Goal: Task Accomplishment & Management: Use online tool/utility

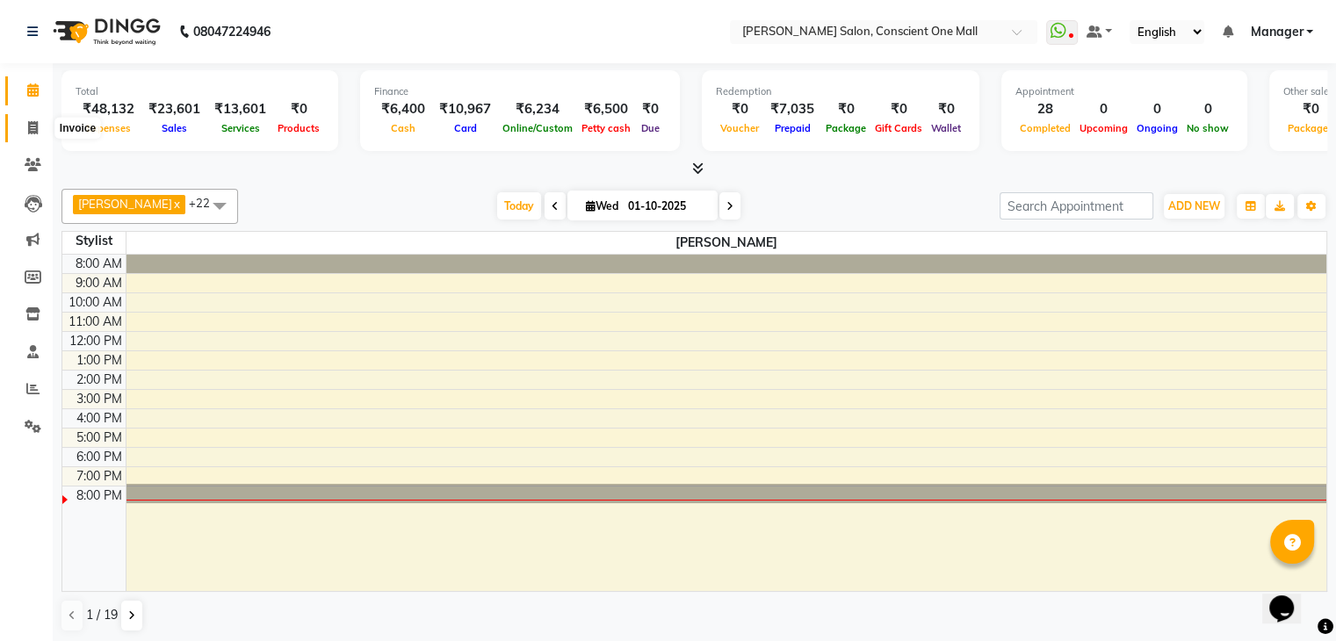
click at [31, 127] on icon at bounding box center [33, 127] width 10 height 13
select select "7575"
select select "service"
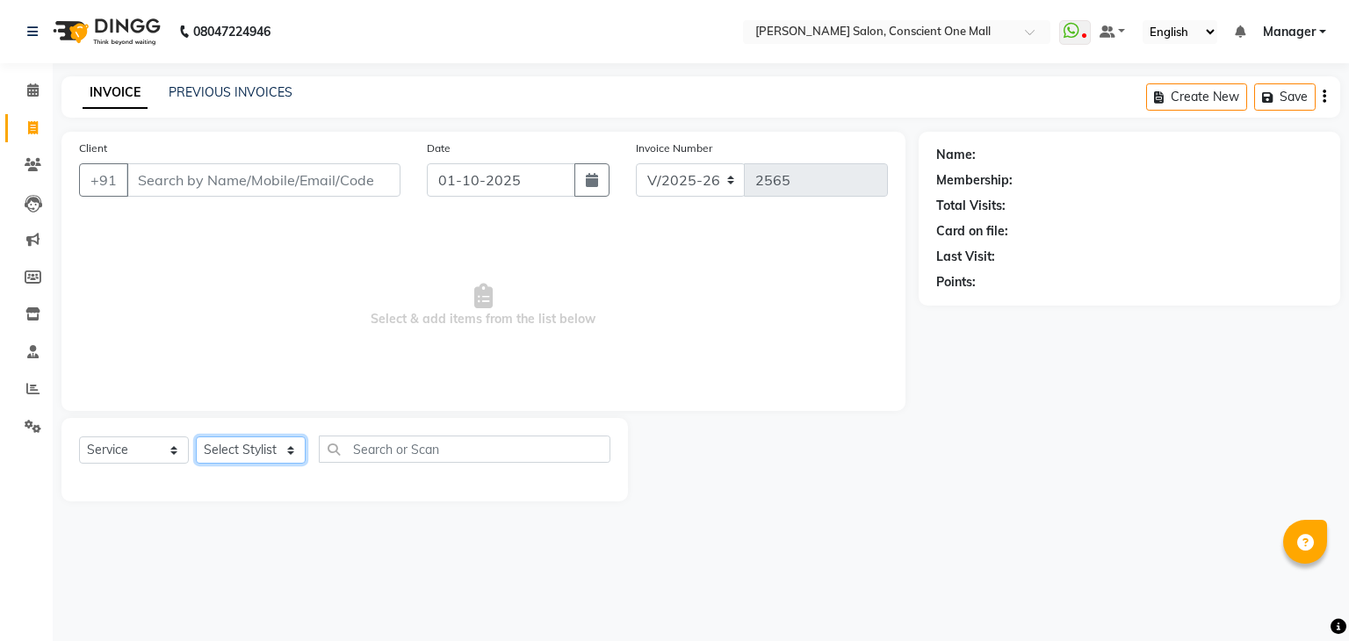
click at [246, 455] on select "Select Stylist [PERSON_NAME] AMIT [PERSON_NAME] [PERSON_NAME] [PERSON_NAME] [PE…" at bounding box center [251, 450] width 110 height 27
select select "67300"
click at [196, 438] on select "Select Stylist [PERSON_NAME] AMIT [PERSON_NAME] [PERSON_NAME] [PERSON_NAME] [PE…" at bounding box center [251, 450] width 110 height 27
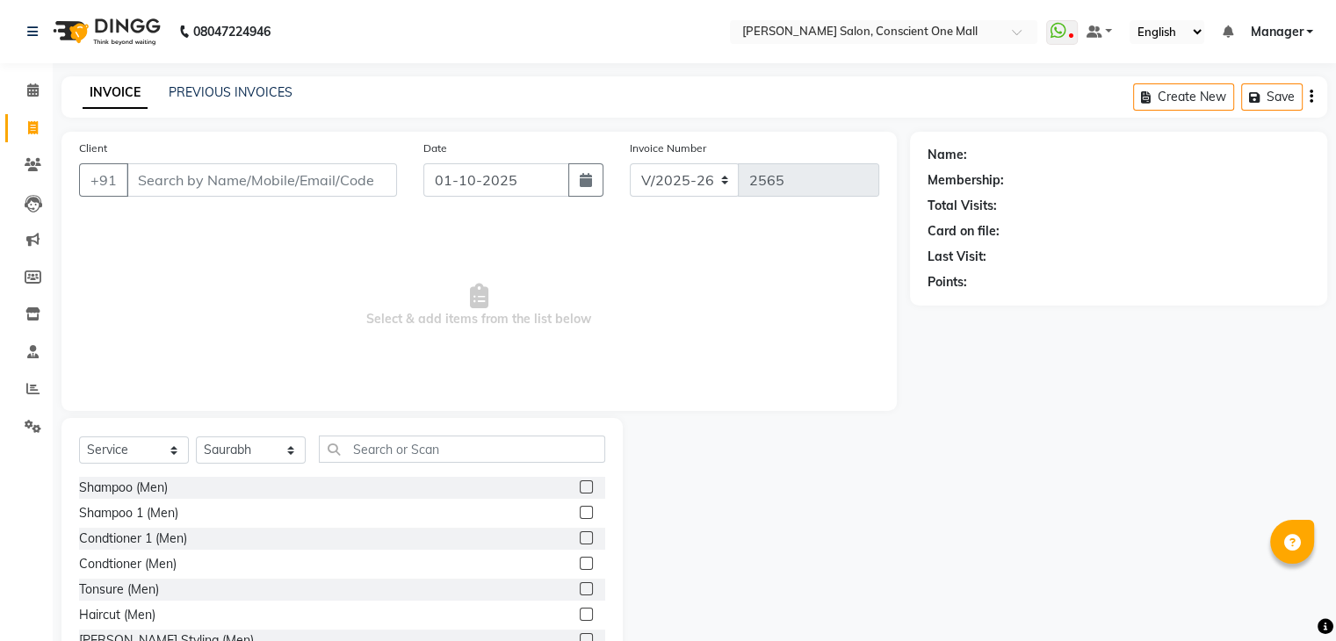
click at [580, 613] on label at bounding box center [586, 614] width 13 height 13
click at [580, 613] on input "checkbox" at bounding box center [585, 615] width 11 height 11
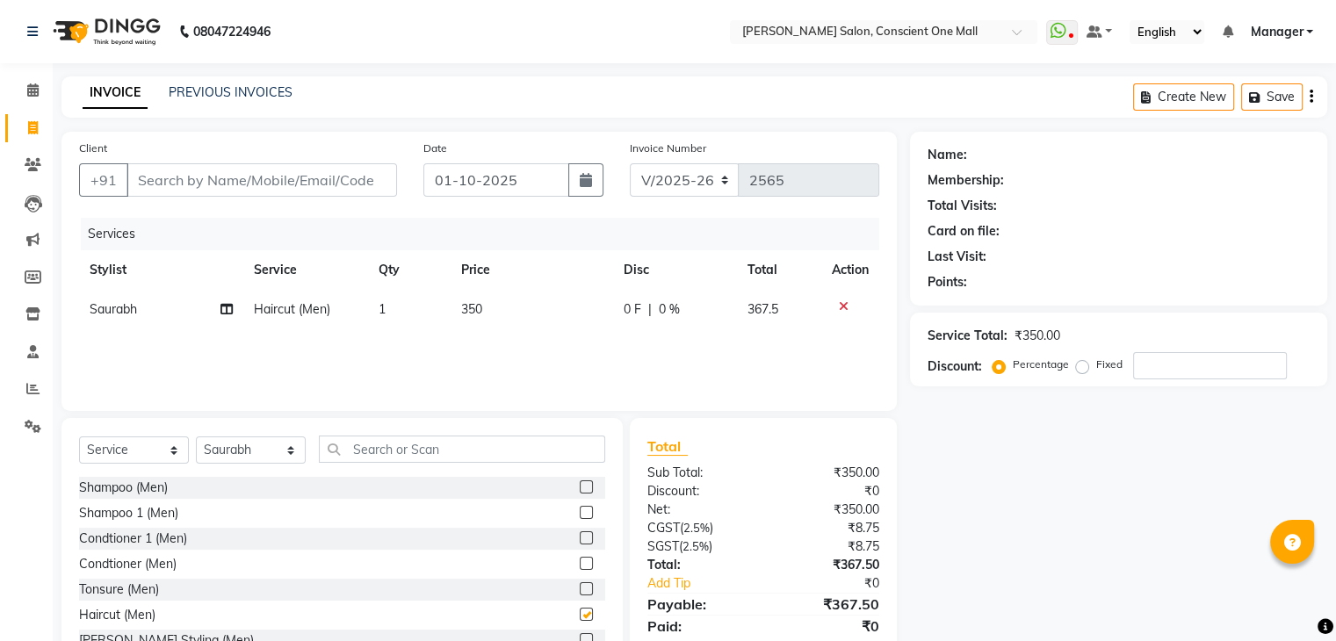
checkbox input "false"
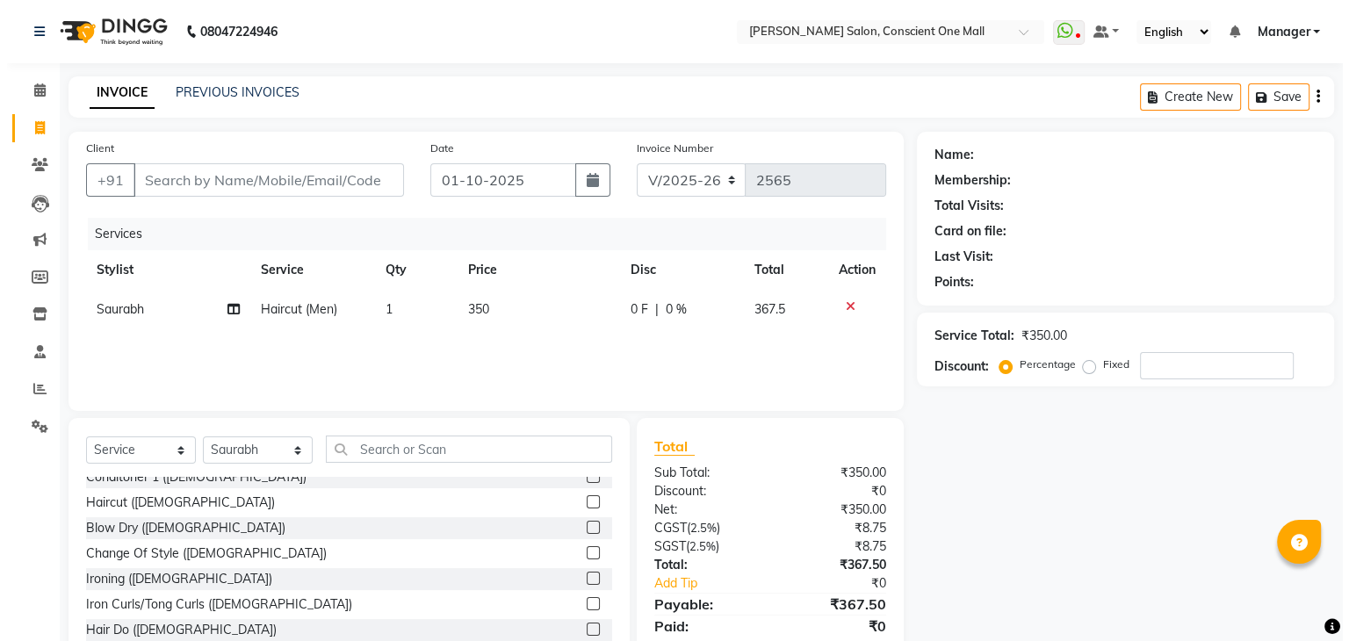
scroll to position [569, 0]
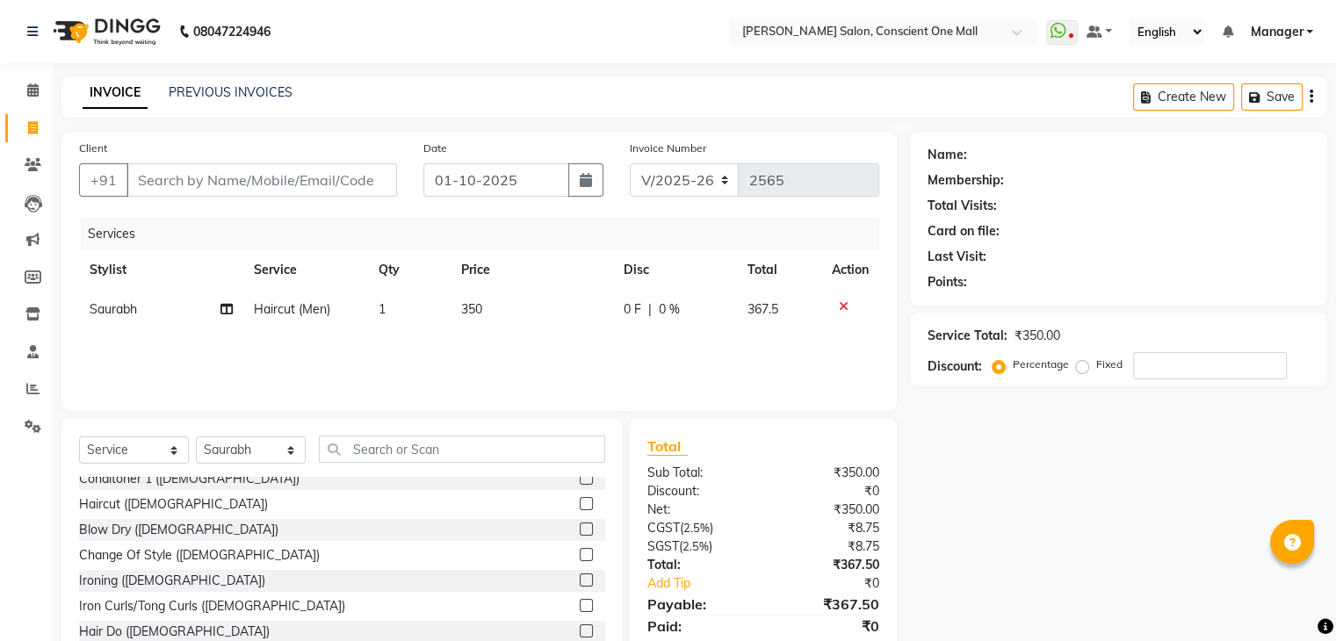
click at [580, 500] on label at bounding box center [586, 503] width 13 height 13
click at [580, 500] on input "checkbox" at bounding box center [585, 504] width 11 height 11
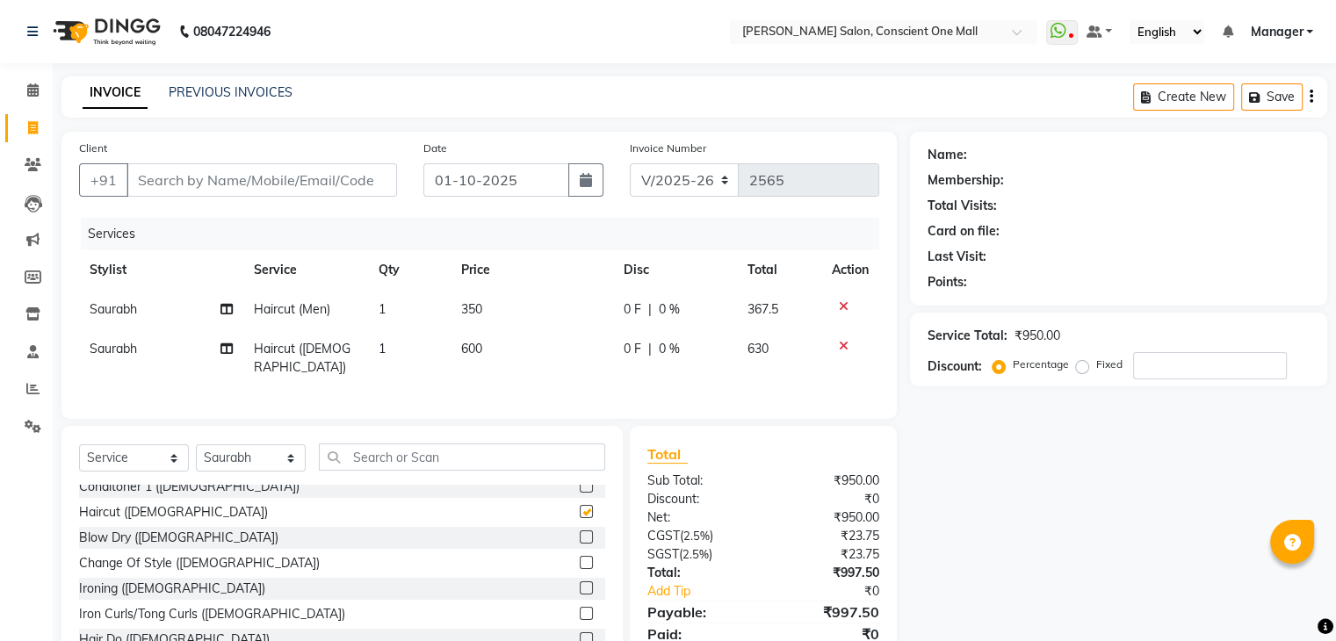
checkbox input "false"
click at [496, 349] on td "600" at bounding box center [532, 358] width 163 height 58
select select "67300"
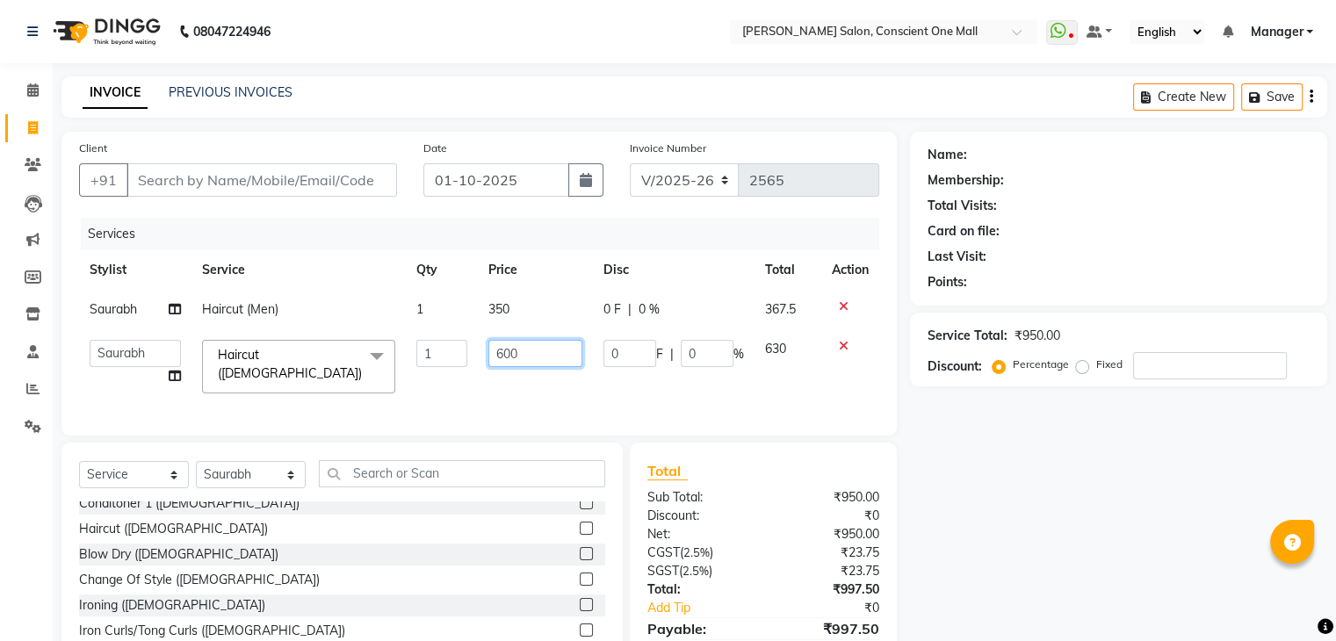
click at [527, 358] on input "600" at bounding box center [535, 353] width 94 height 27
type input "6"
type input "700"
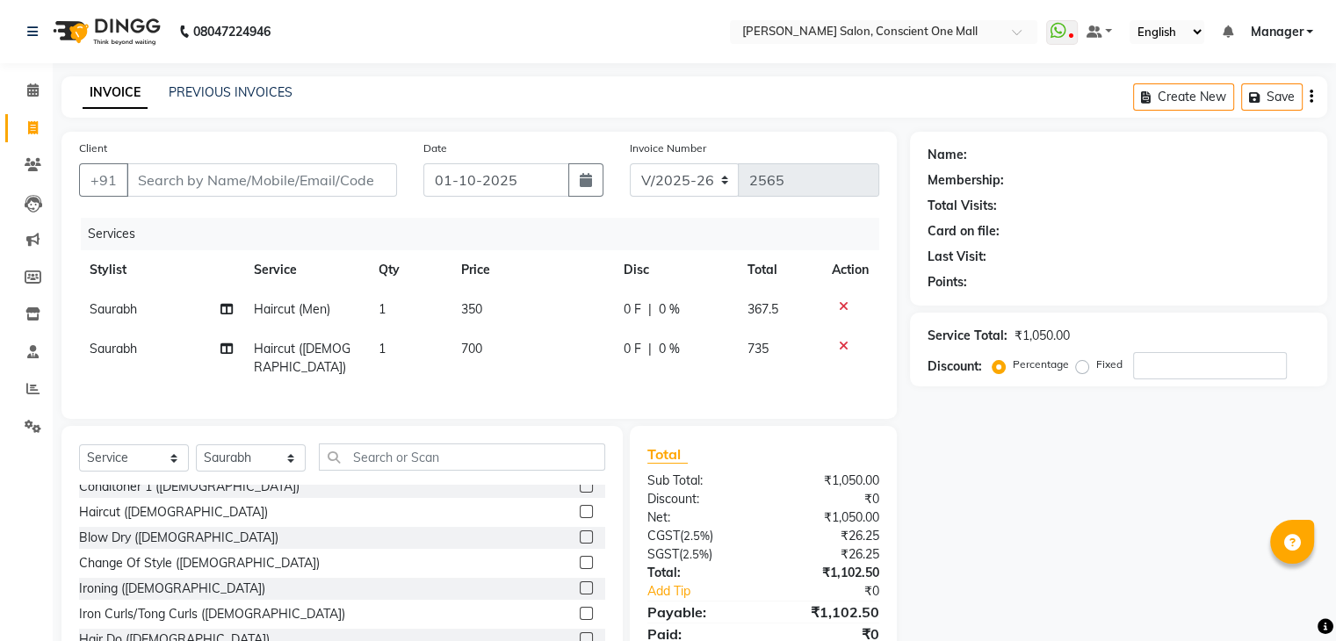
click at [551, 308] on td "350" at bounding box center [532, 310] width 163 height 40
select select "67300"
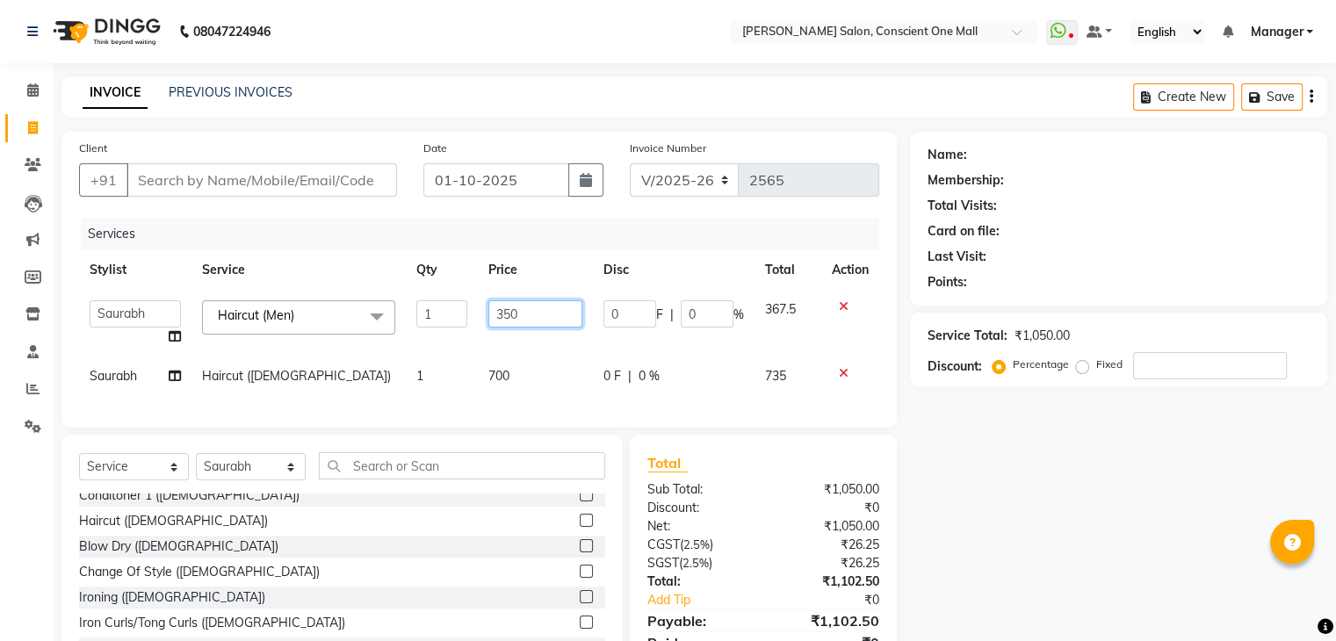
click at [551, 308] on input "350" at bounding box center [535, 313] width 94 height 27
type input "3"
type input "400"
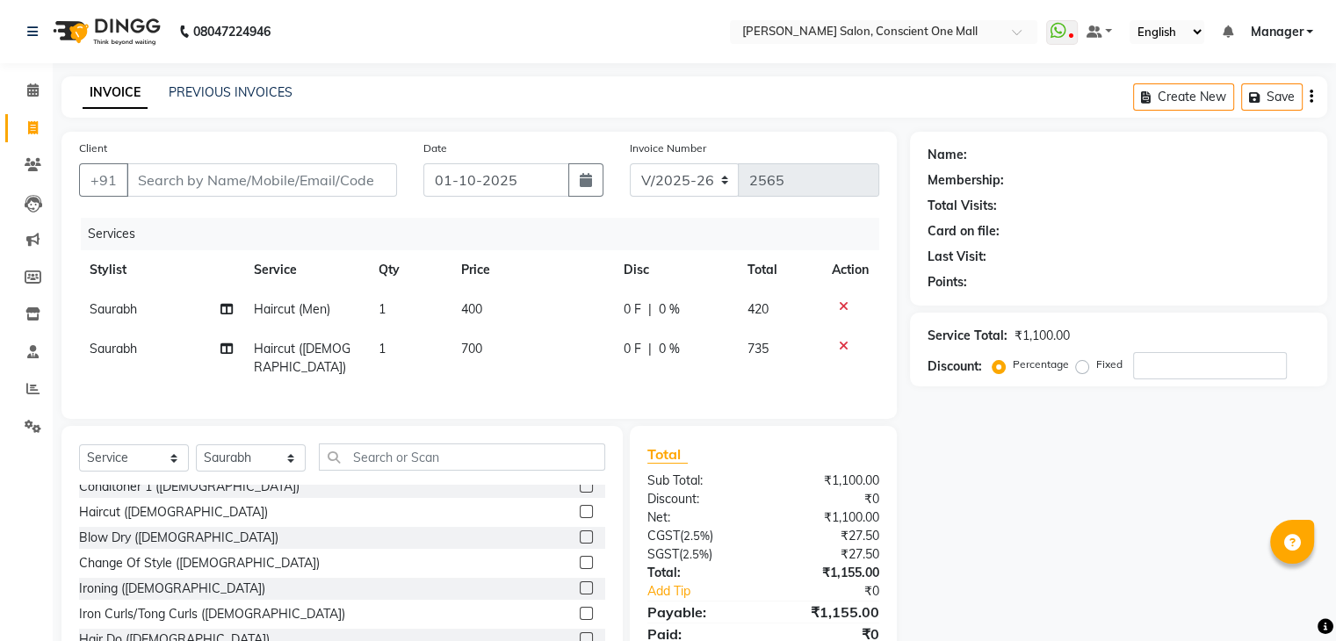
click at [554, 378] on div "Services Stylist Service Qty Price Disc Total Action Saurabh Haircut (Men) 1 40…" at bounding box center [479, 310] width 800 height 184
click at [165, 356] on td "Saurabh" at bounding box center [161, 358] width 164 height 58
select select "67300"
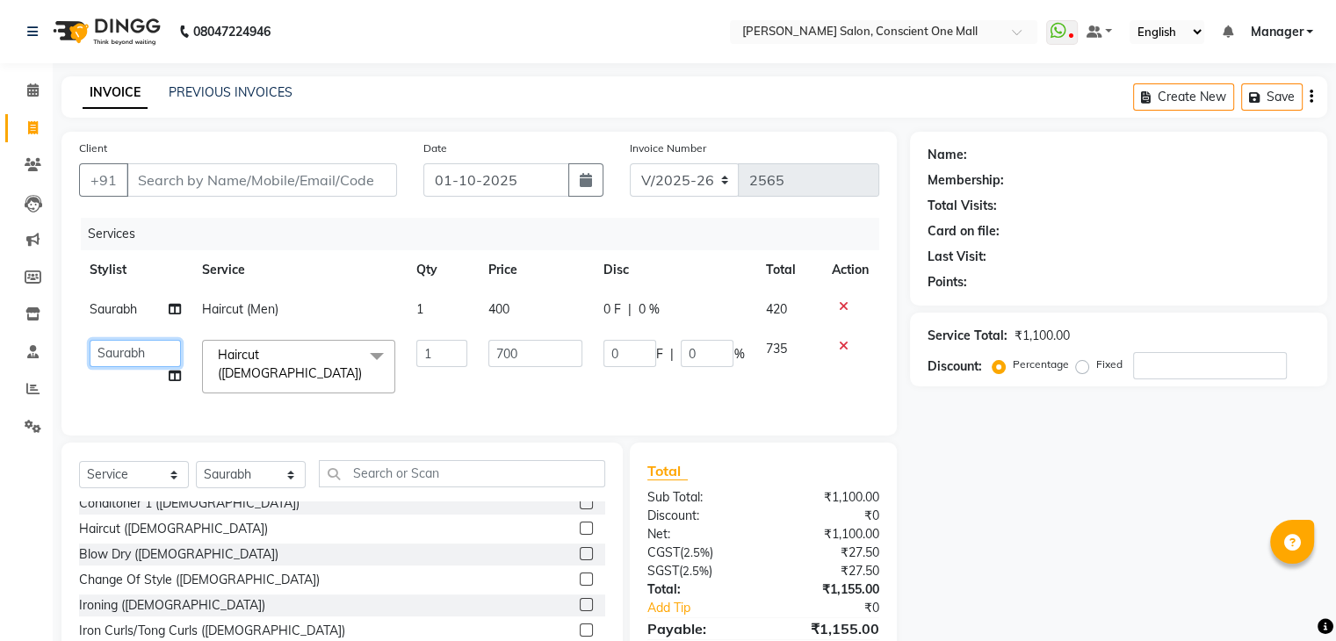
click at [154, 352] on select "[PERSON_NAME] AMIT [PERSON_NAME] [PERSON_NAME] diya [PERSON_NAME] [PERSON_NAME]…" at bounding box center [135, 353] width 91 height 27
select select "89075"
click at [593, 381] on td "0 F | 0 %" at bounding box center [674, 366] width 162 height 75
click at [287, 189] on input "Client" at bounding box center [262, 179] width 271 height 33
type input "9"
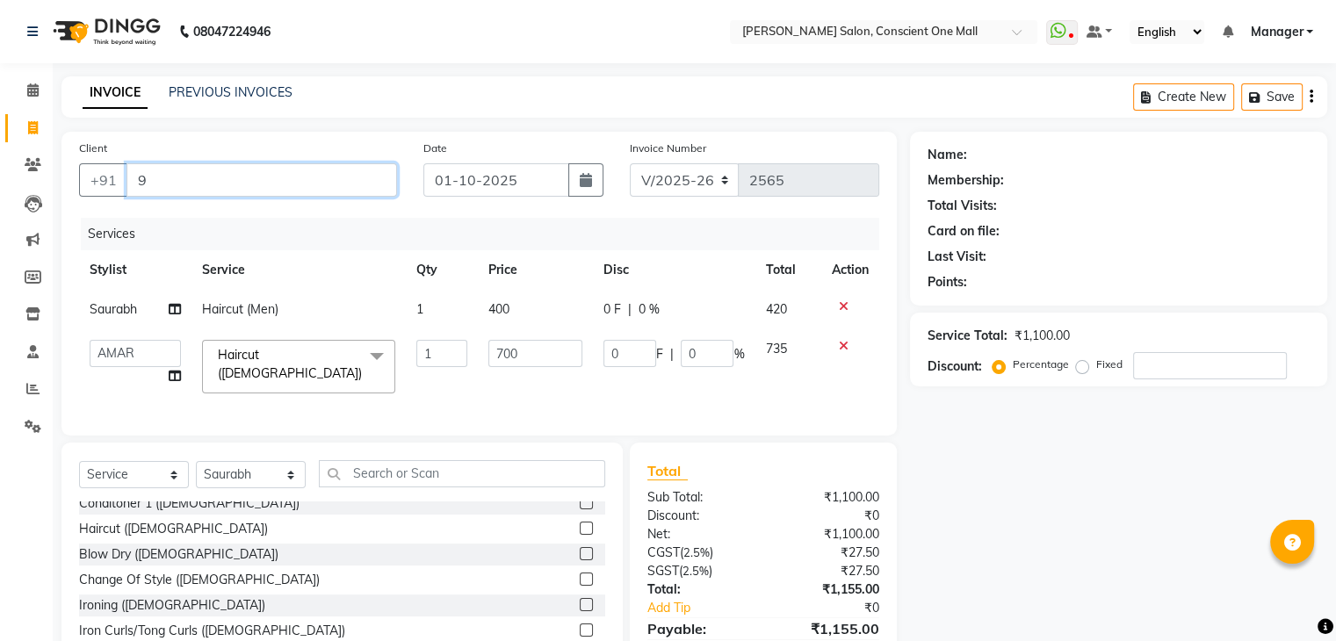
type input "0"
type input "9871722053"
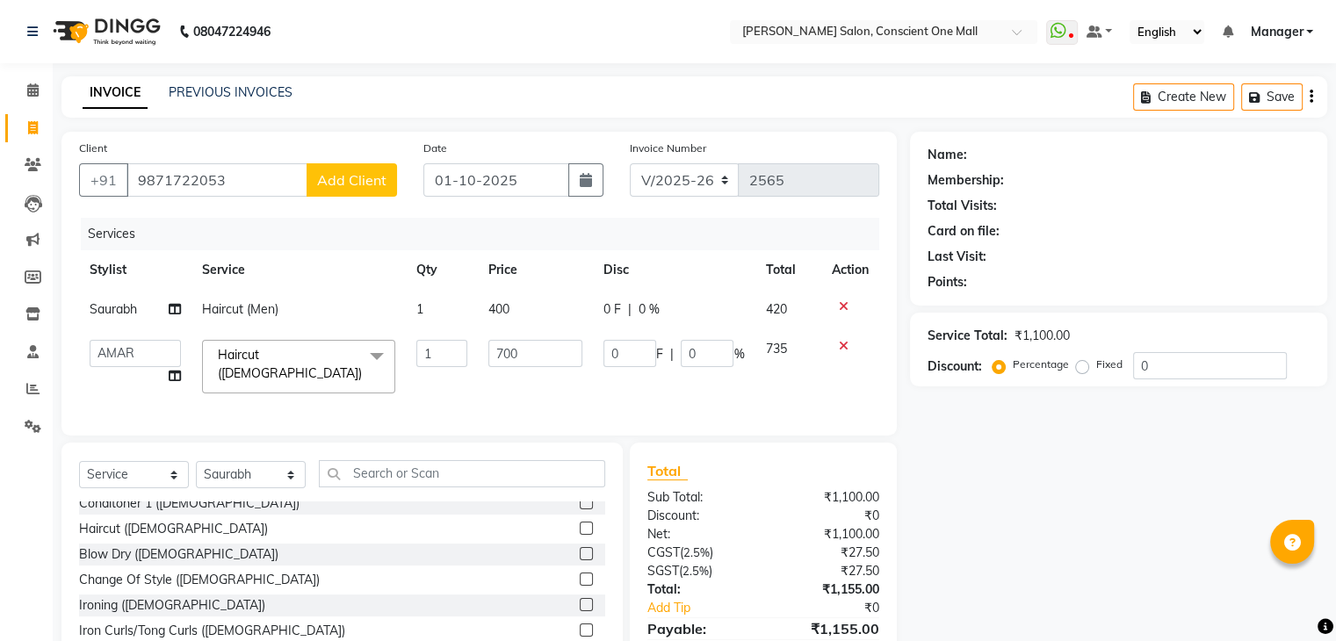
click at [365, 175] on span "Add Client" at bounding box center [351, 180] width 69 height 18
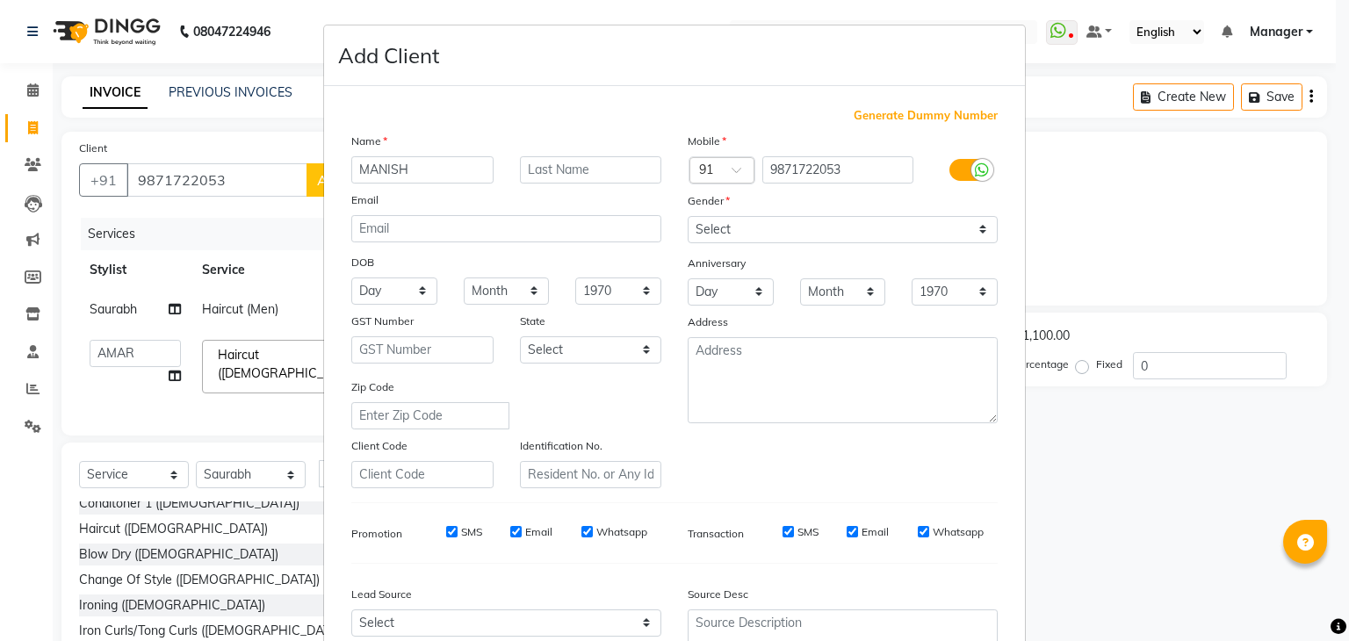
type input "MANISH"
click at [742, 236] on select "Select [DEMOGRAPHIC_DATA] [DEMOGRAPHIC_DATA] Other Prefer Not To Say" at bounding box center [843, 229] width 310 height 27
select select "[DEMOGRAPHIC_DATA]"
click at [688, 217] on select "Select [DEMOGRAPHIC_DATA] [DEMOGRAPHIC_DATA] Other Prefer Not To Say" at bounding box center [843, 229] width 310 height 27
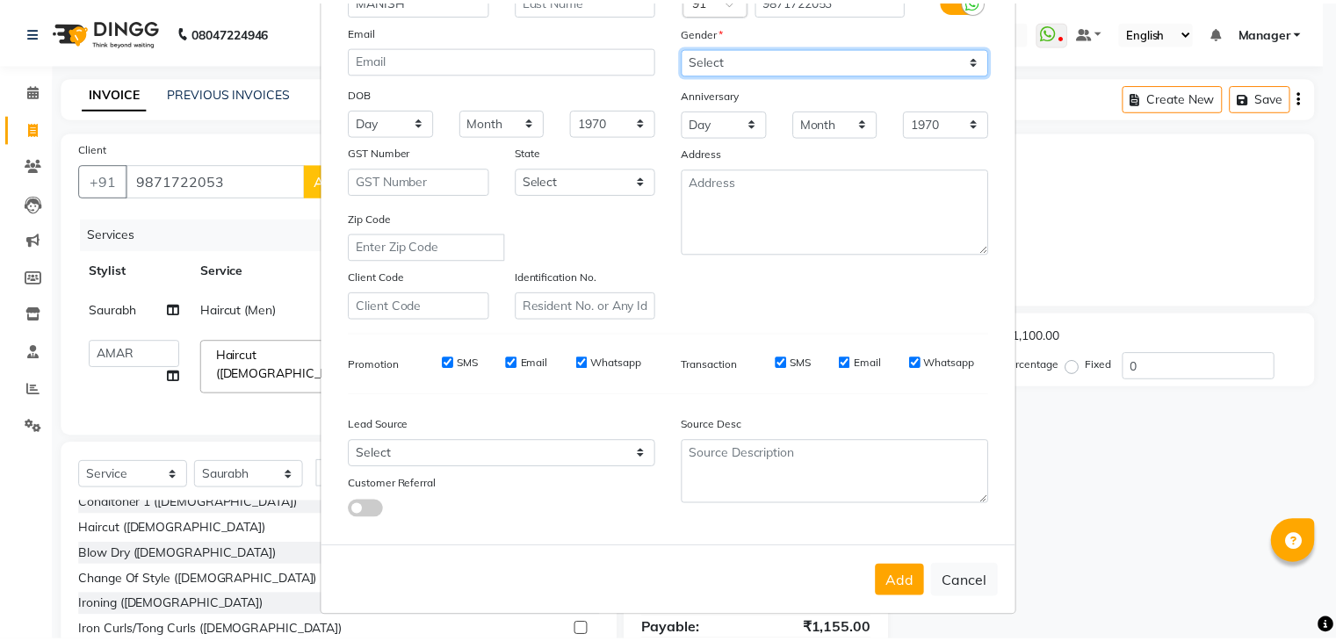
scroll to position [154, 0]
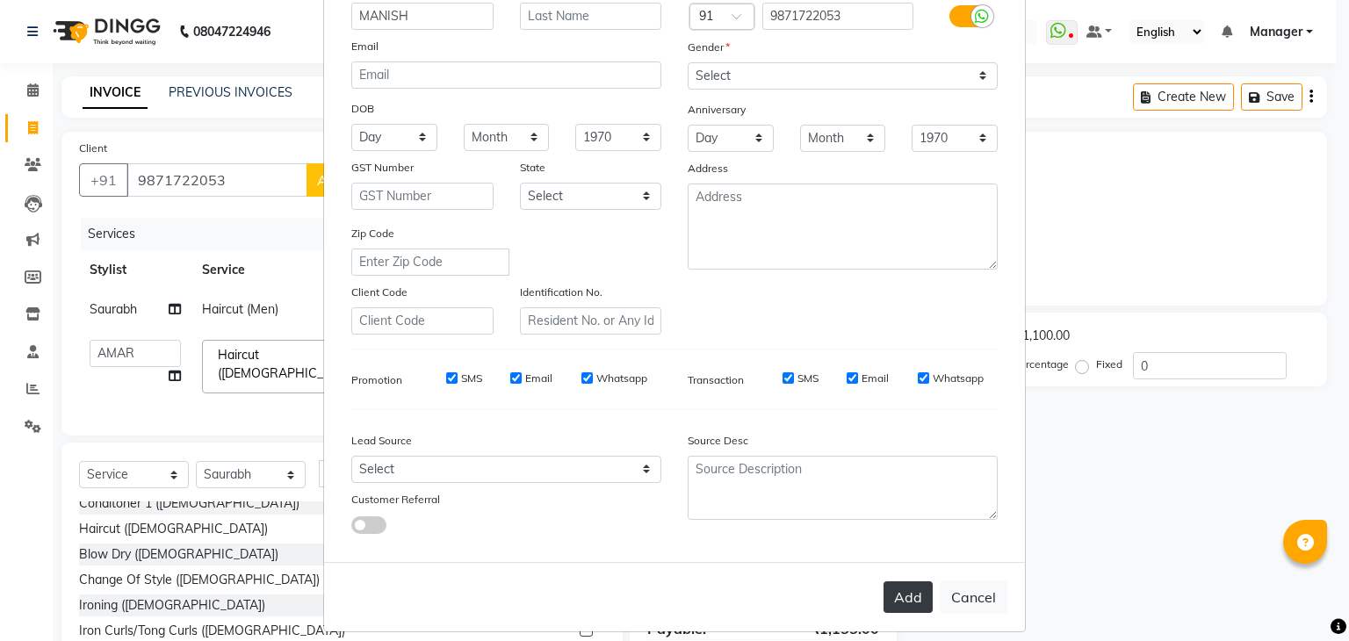
click at [901, 609] on button "Add" at bounding box center [908, 598] width 49 height 32
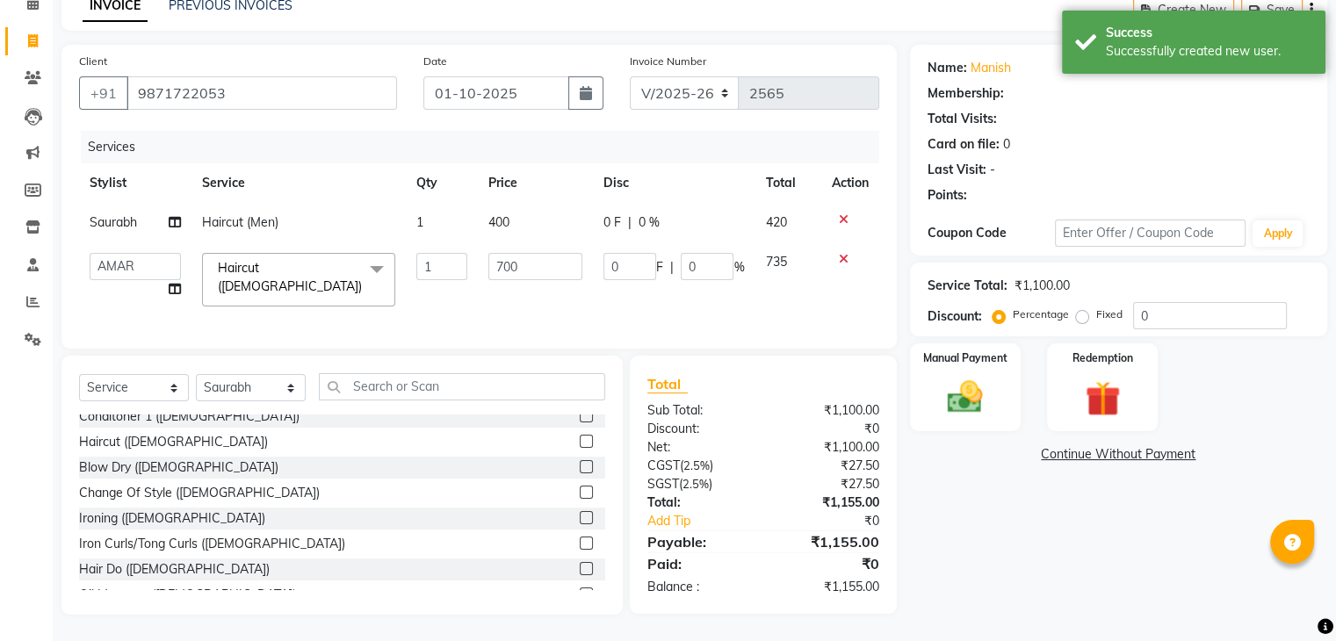
scroll to position [92, 0]
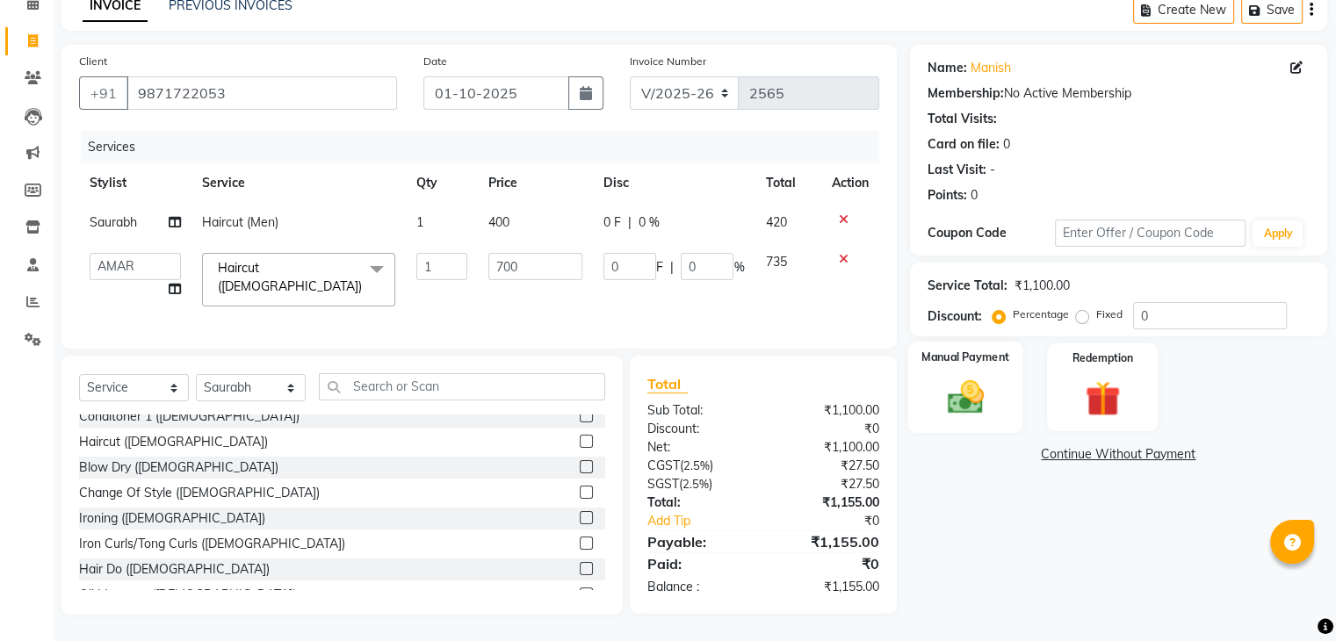
click at [974, 377] on img at bounding box center [965, 398] width 59 height 42
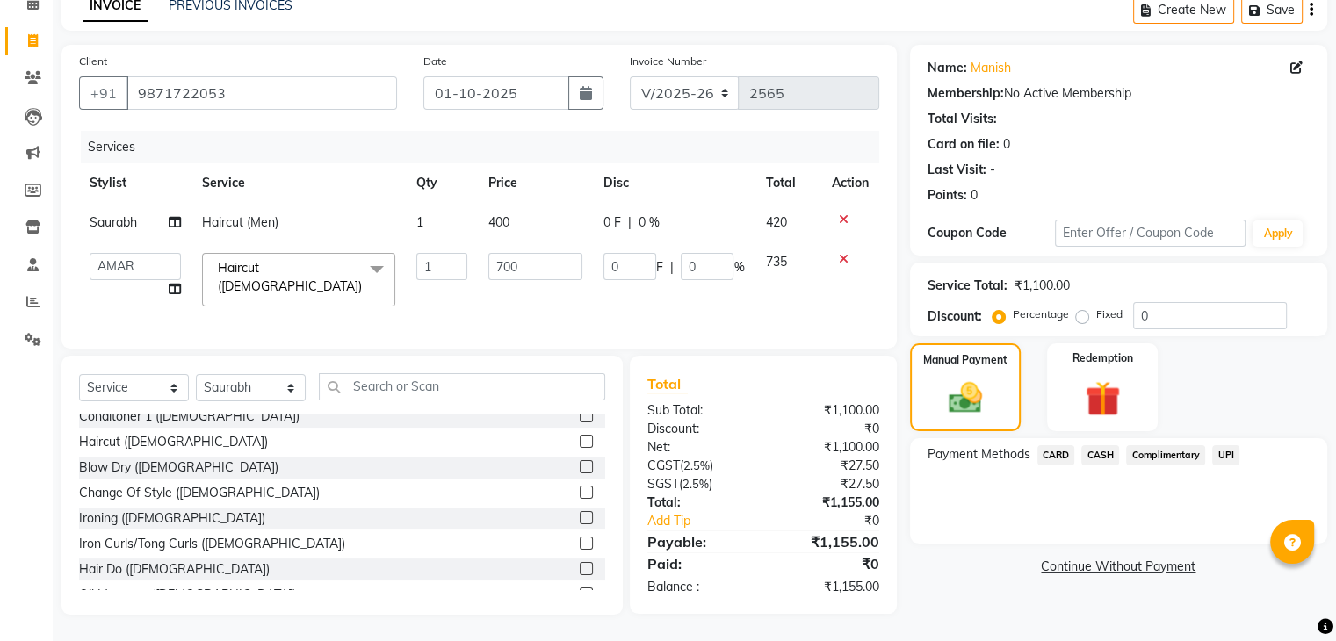
click at [1053, 454] on span "CARD" at bounding box center [1057, 455] width 38 height 20
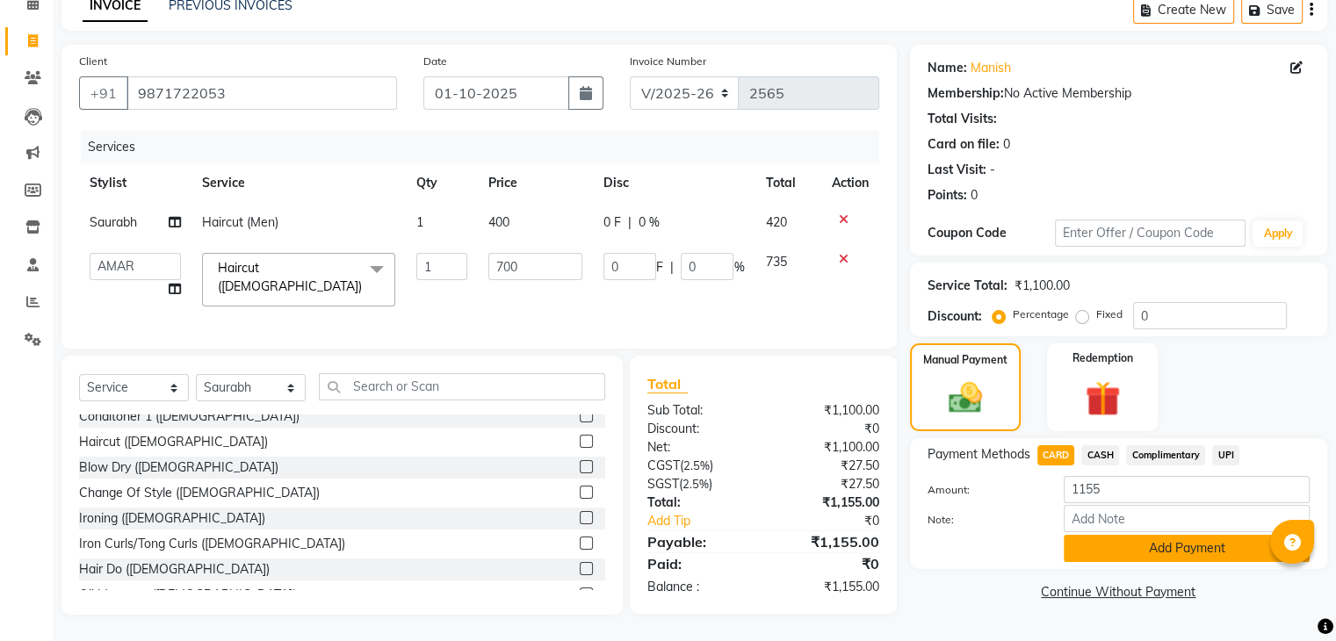
click at [1140, 546] on button "Add Payment" at bounding box center [1187, 548] width 246 height 27
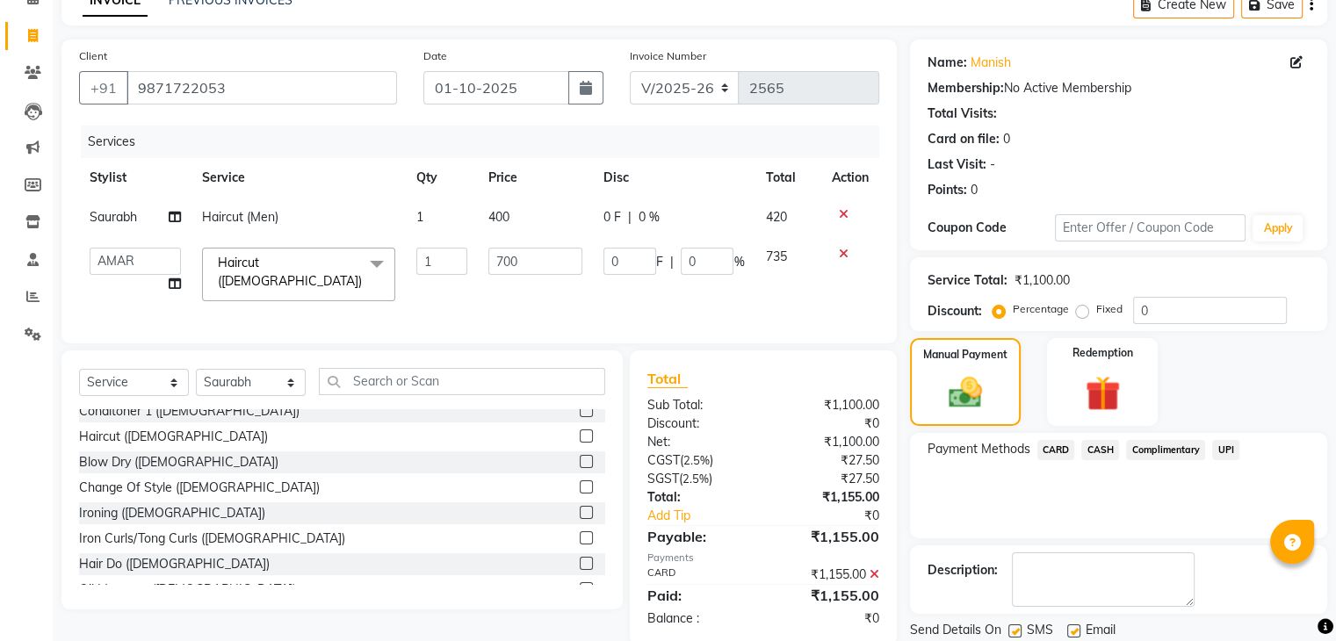
scroll to position [150, 0]
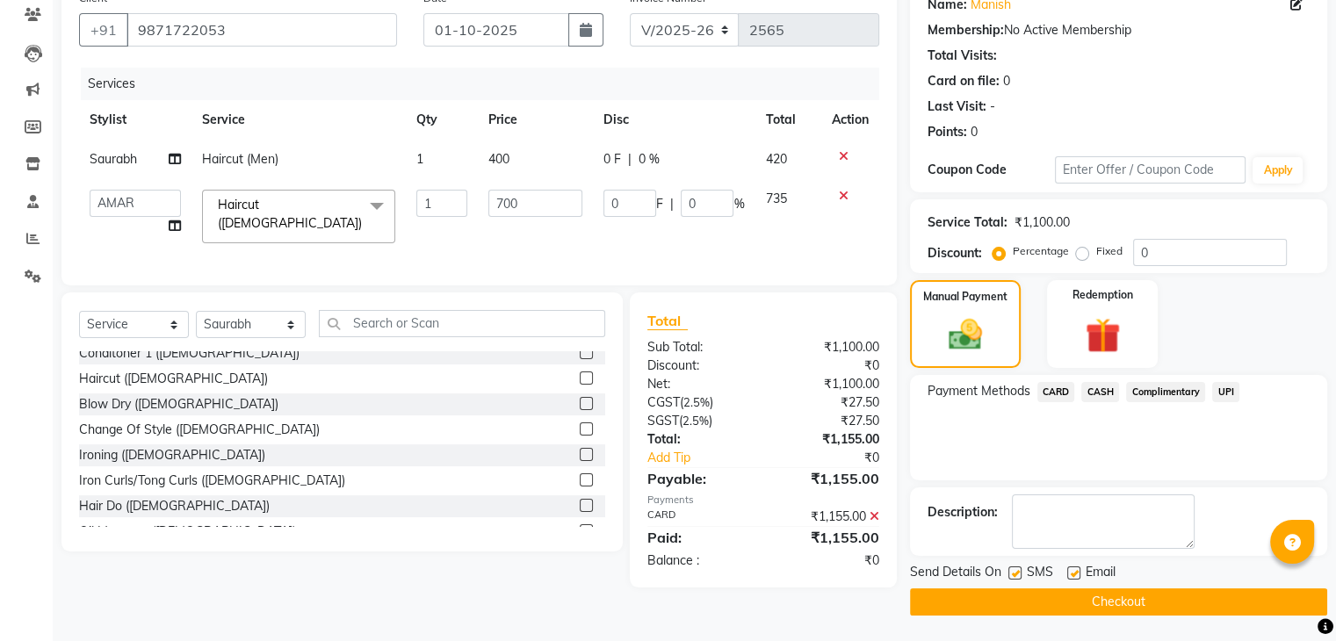
click at [1135, 604] on button "Checkout" at bounding box center [1118, 602] width 417 height 27
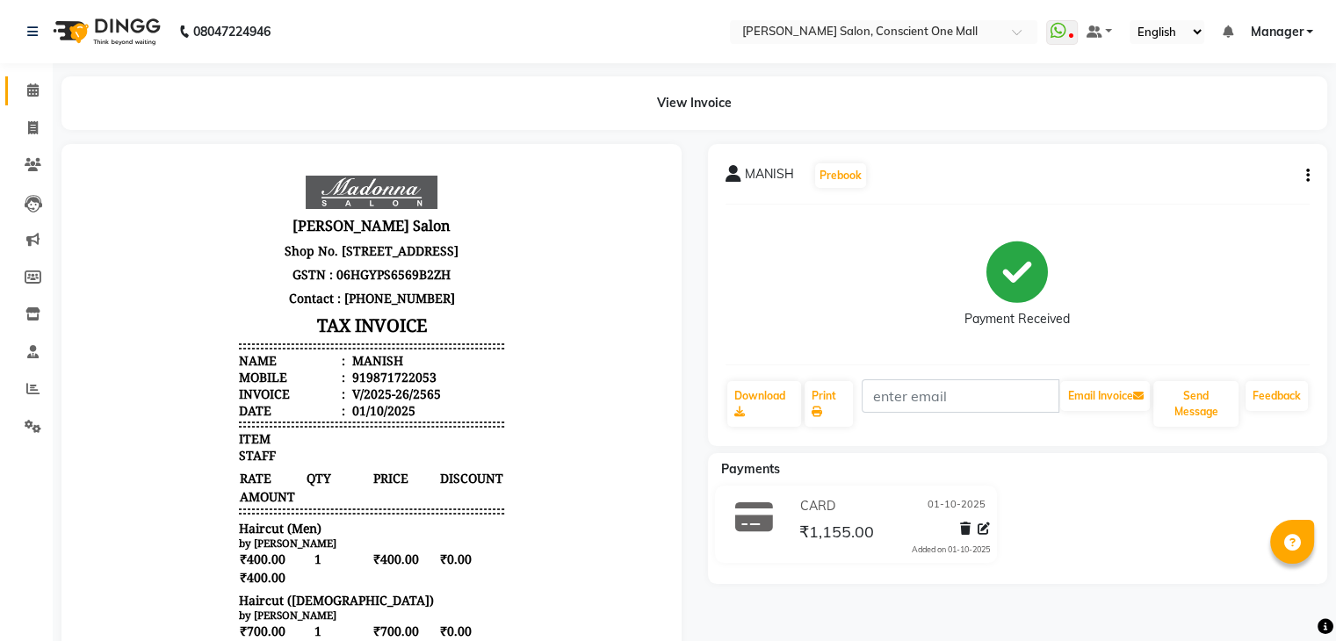
click at [25, 85] on span at bounding box center [33, 91] width 31 height 20
